Goal: Task Accomplishment & Management: Manage account settings

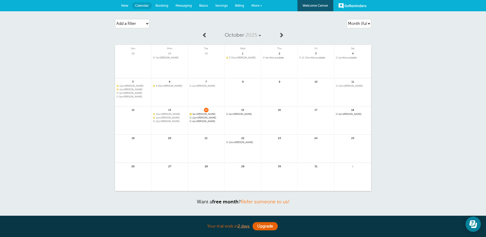
click at [210, 117] on span "12pm Latonya Ross" at bounding box center [206, 117] width 33 height 3
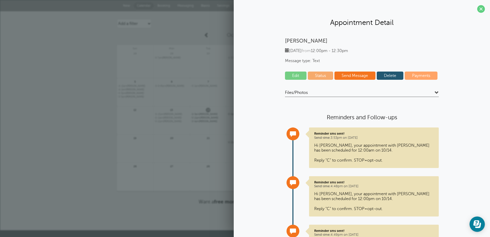
click at [292, 76] on link "Edit" at bounding box center [296, 75] width 22 height 8
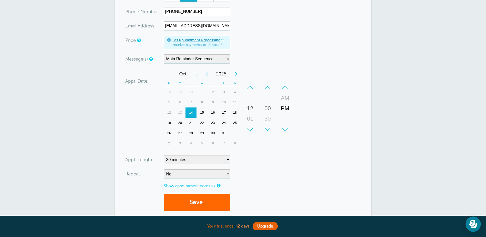
scroll to position [77, 0]
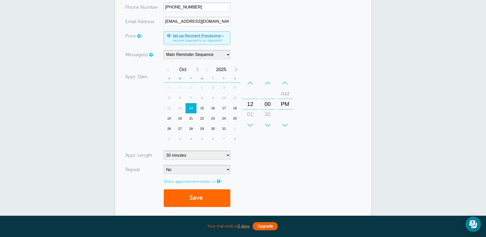
click at [213, 106] on div "16" at bounding box center [212, 108] width 11 height 10
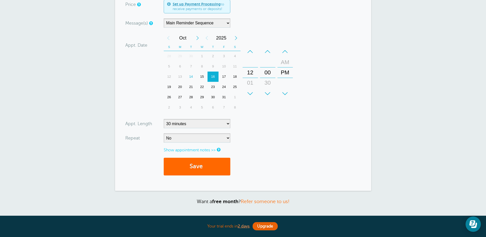
scroll to position [113, 0]
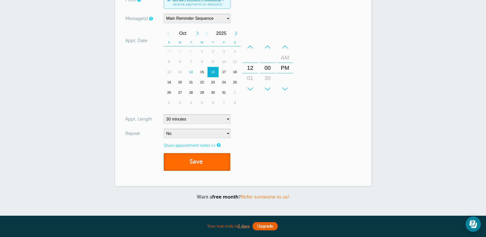
click at [195, 158] on button "Save" at bounding box center [197, 162] width 67 height 18
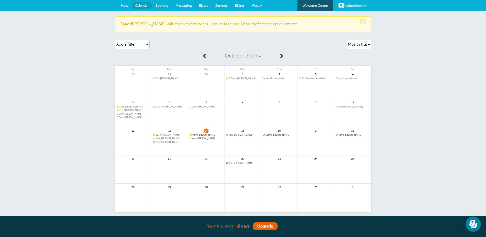
click at [182, 4] on span "Messaging" at bounding box center [183, 6] width 16 height 4
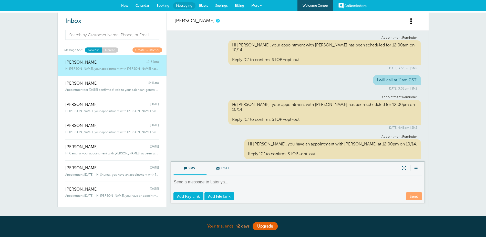
scroll to position [66, 0]
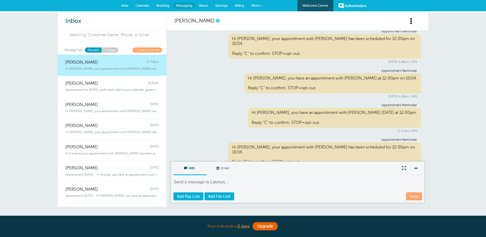
click at [217, 182] on textarea at bounding box center [297, 185] width 249 height 13
click at [231, 182] on textarea "I will be calling you at 11am CSt, your time [DATE]." at bounding box center [297, 185] width 249 height 13
type textarea "I will be calling you at 11am CST, your time on Thursday."
click at [414, 195] on link "Send" at bounding box center [414, 196] width 16 height 8
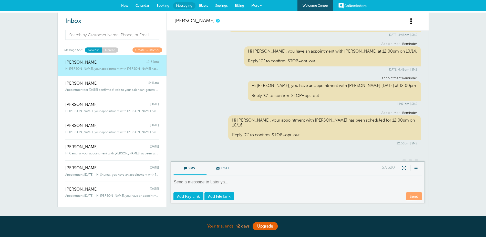
scroll to position [48, 0]
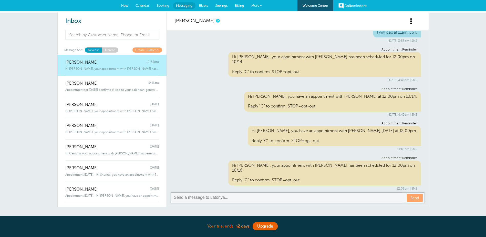
click at [145, 5] on span "Calendar" at bounding box center [142, 6] width 14 height 4
